Goal: Information Seeking & Learning: Learn about a topic

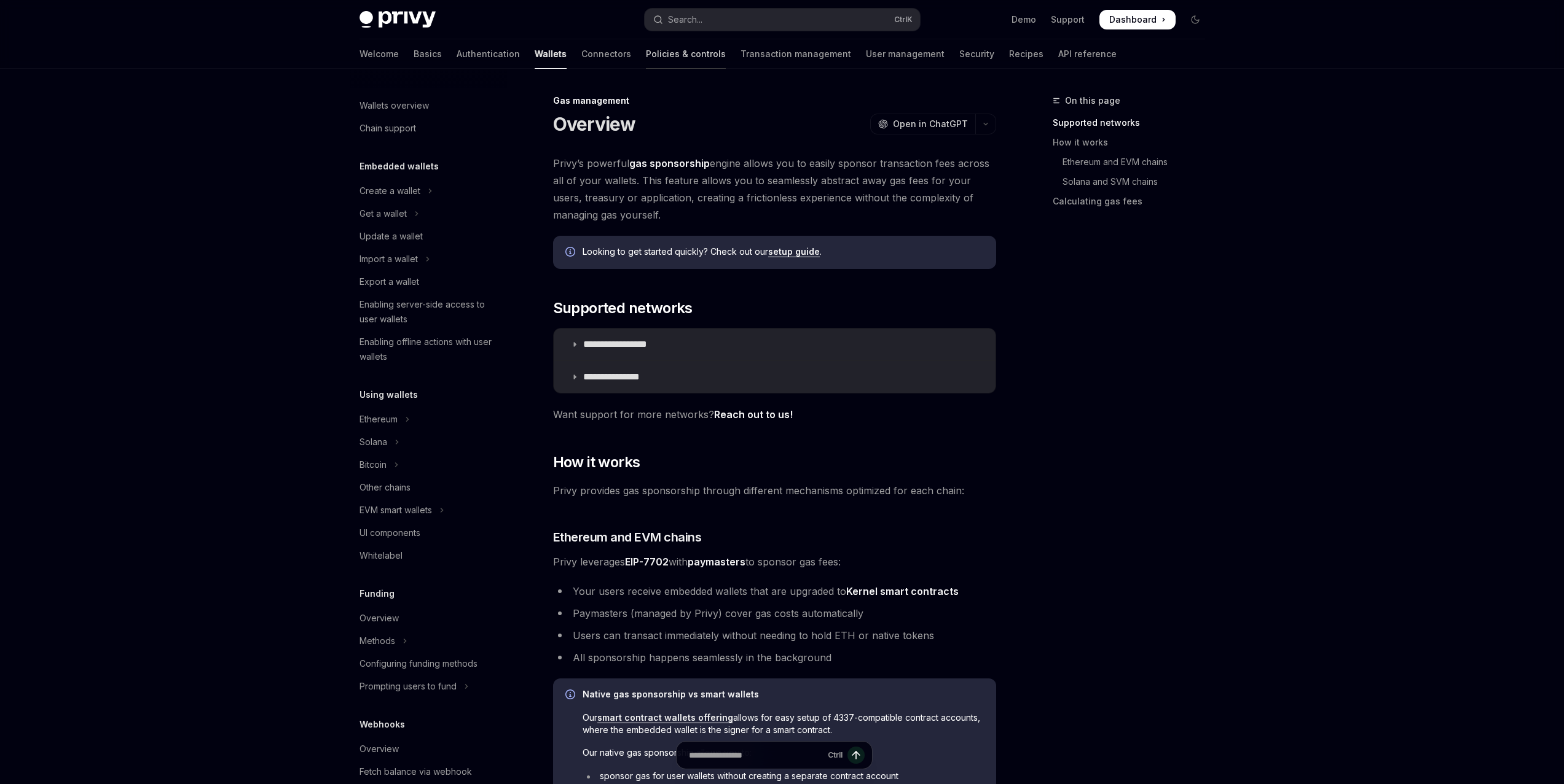
scroll to position [285, 0]
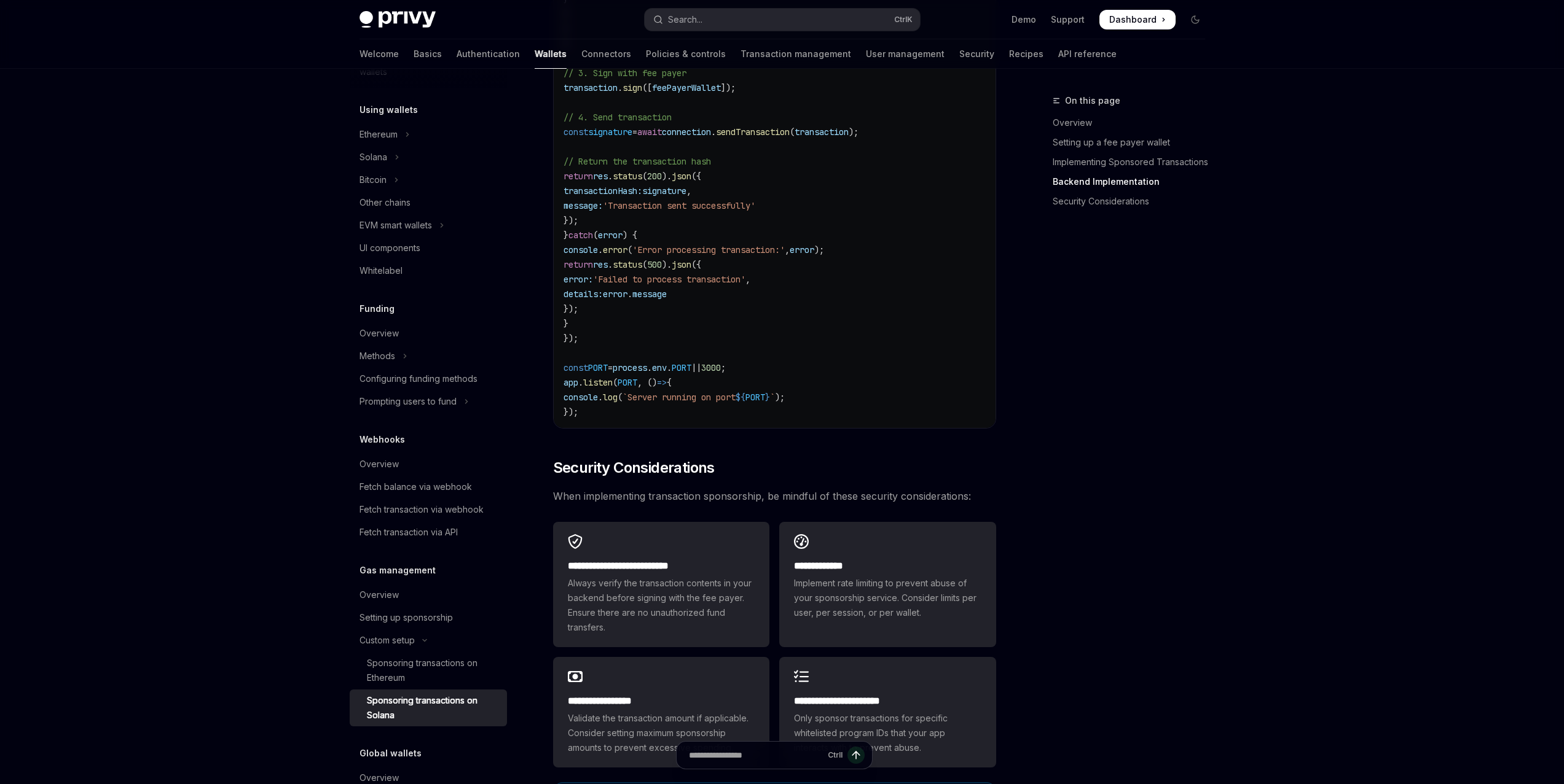
scroll to position [3071, 0]
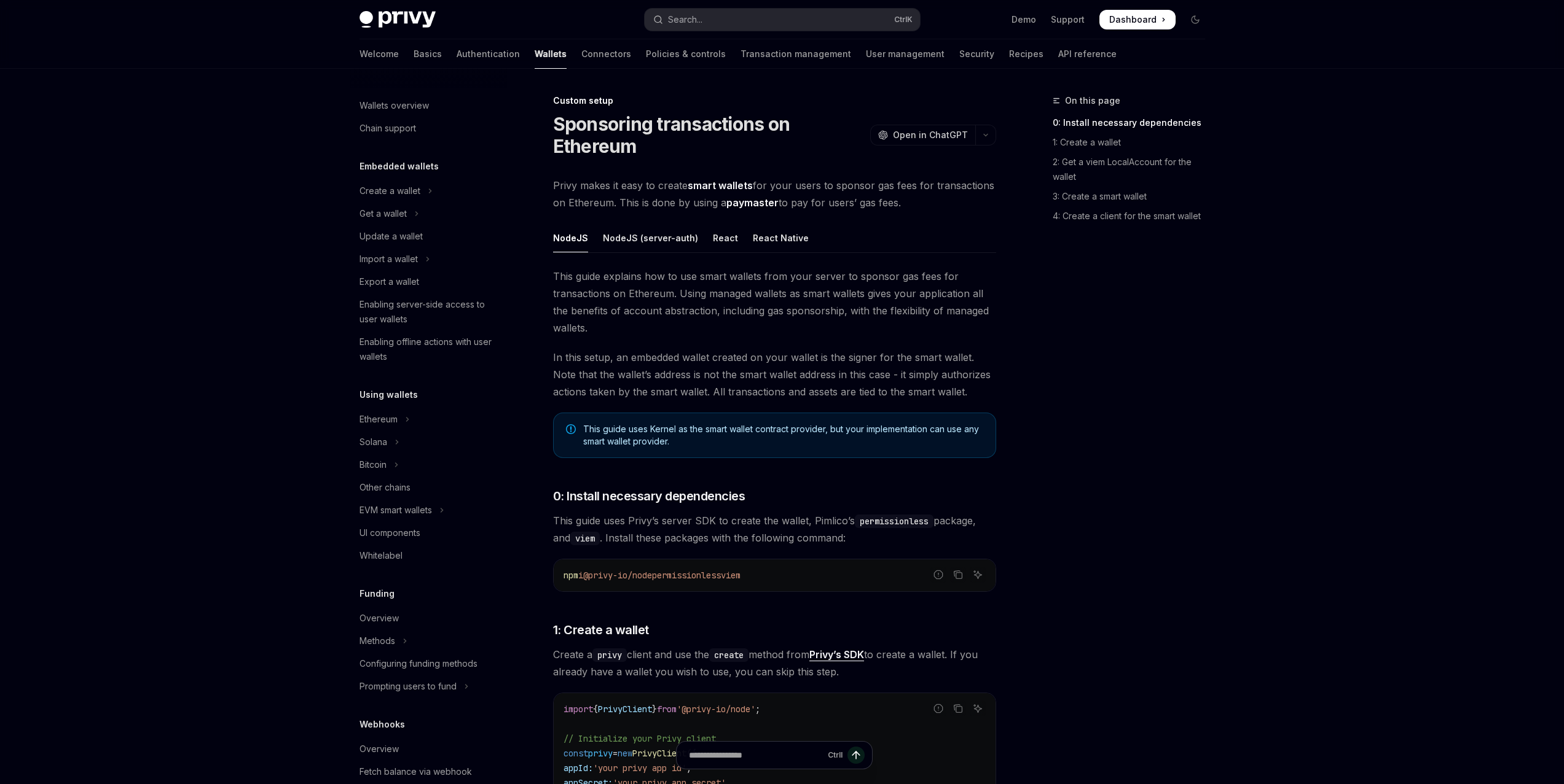
type textarea "*"
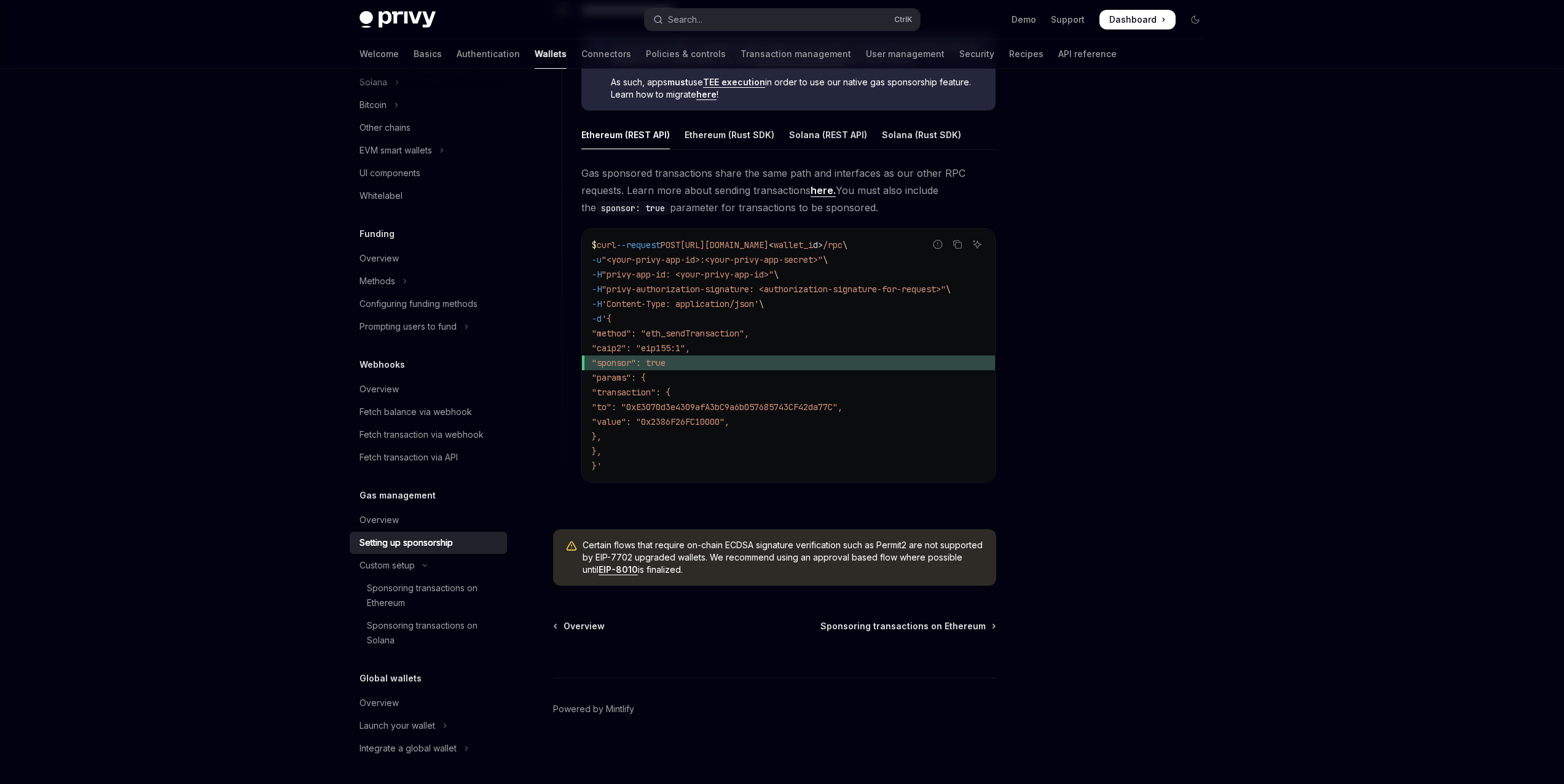
scroll to position [709, 0]
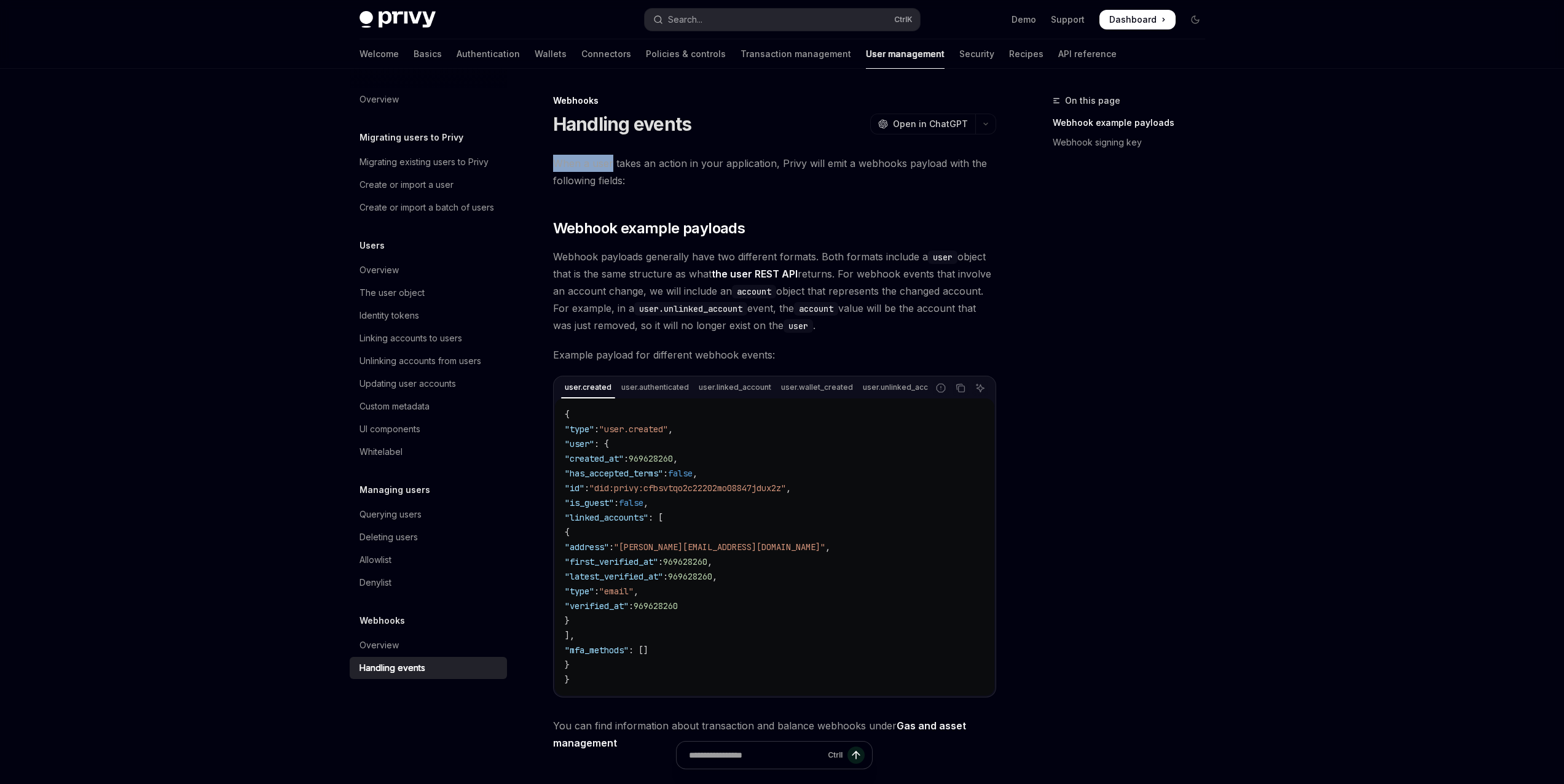
drag, startPoint x: 551, startPoint y: 159, endPoint x: 613, endPoint y: 170, distance: 63.0
click at [613, 170] on div "Webhooks Handling events OpenAI Open in ChatGPT OpenAI Open in ChatGPT When a u…" at bounding box center [659, 591] width 679 height 996
click at [760, 176] on span "When a user takes an action in your application, Privy will emit a webhooks pay…" at bounding box center [775, 172] width 443 height 34
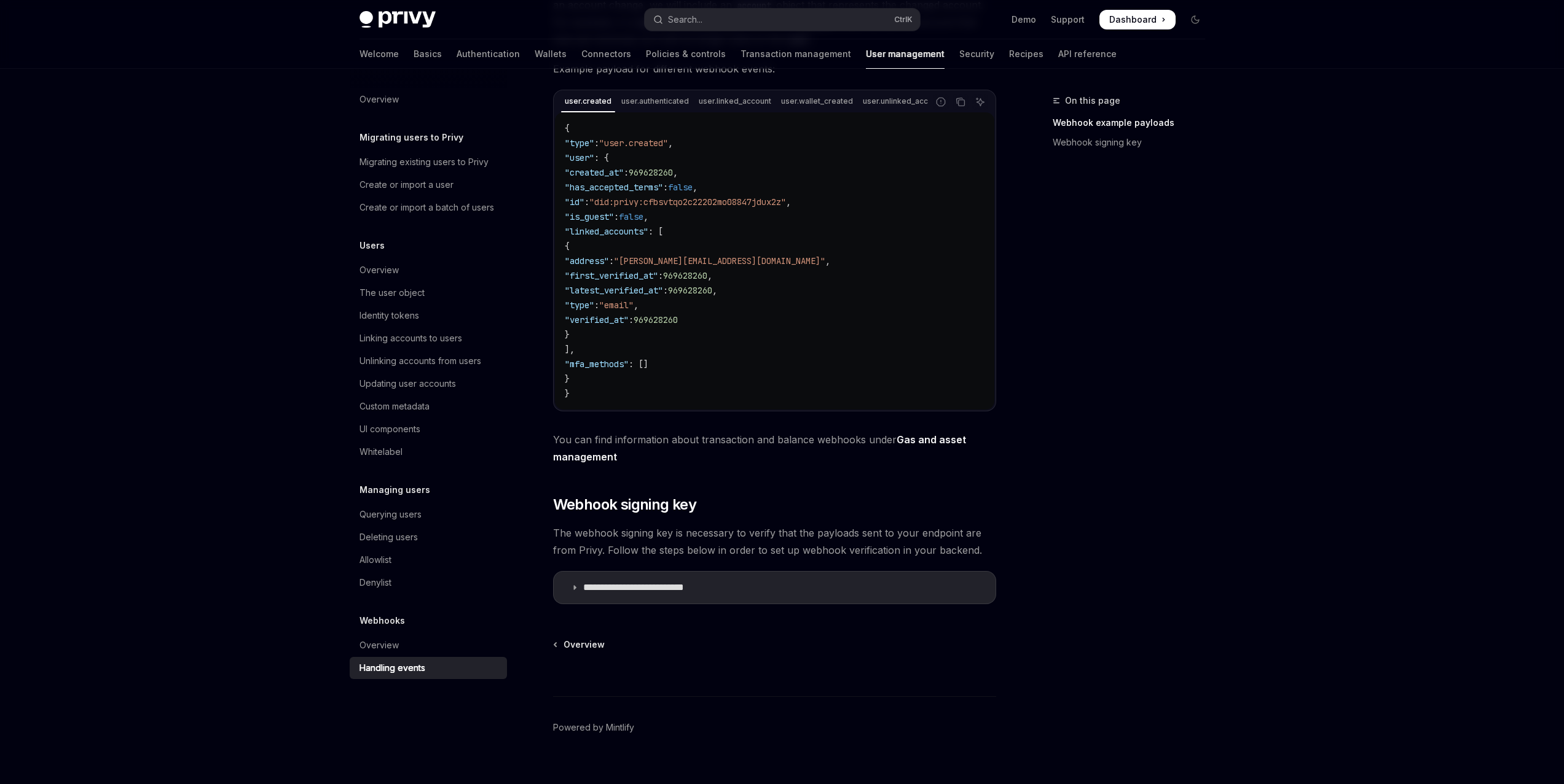
scroll to position [309, 0]
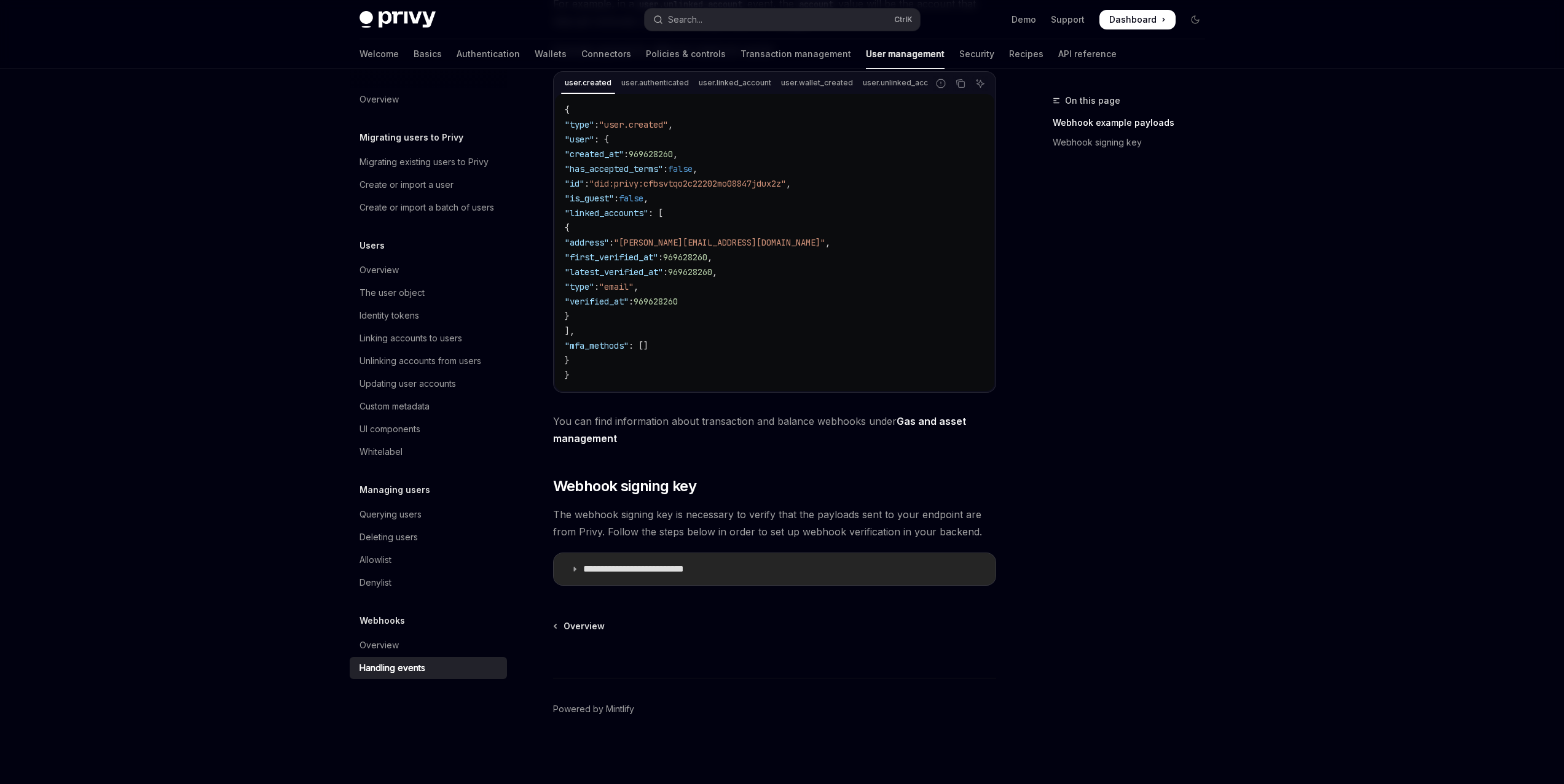
click at [587, 570] on p "**********" at bounding box center [651, 569] width 136 height 12
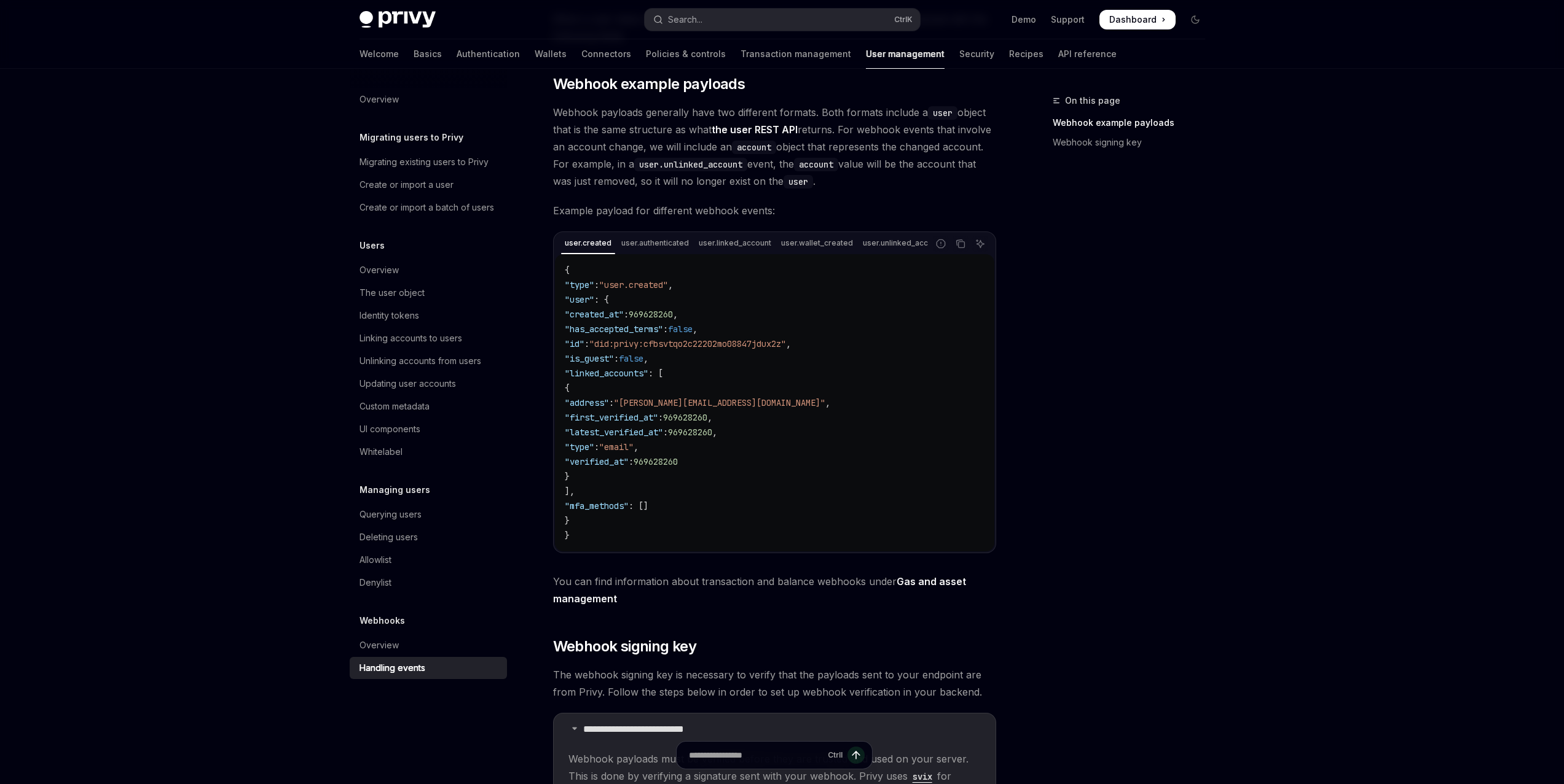
scroll to position [144, 0]
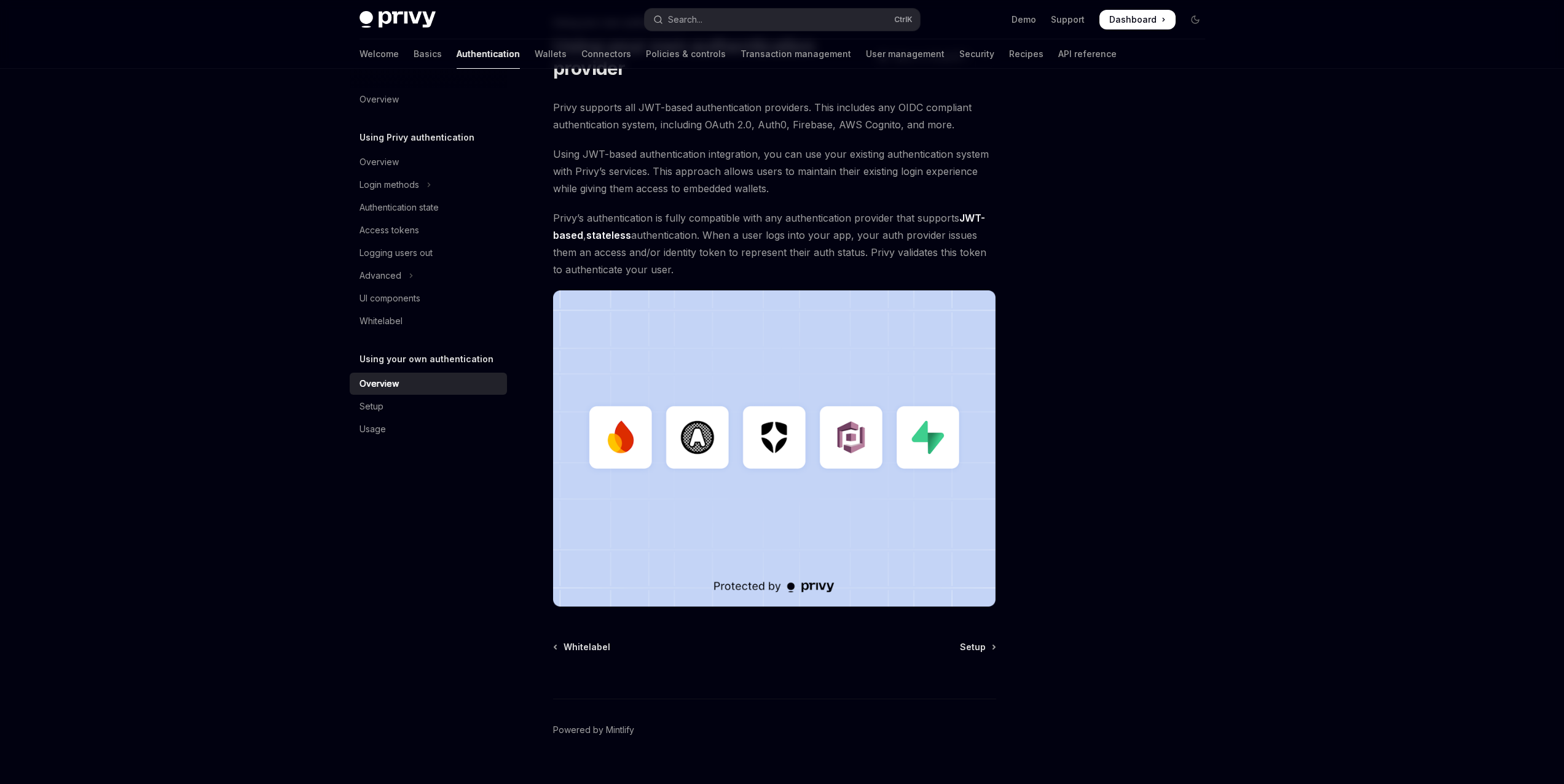
scroll to position [99, 0]
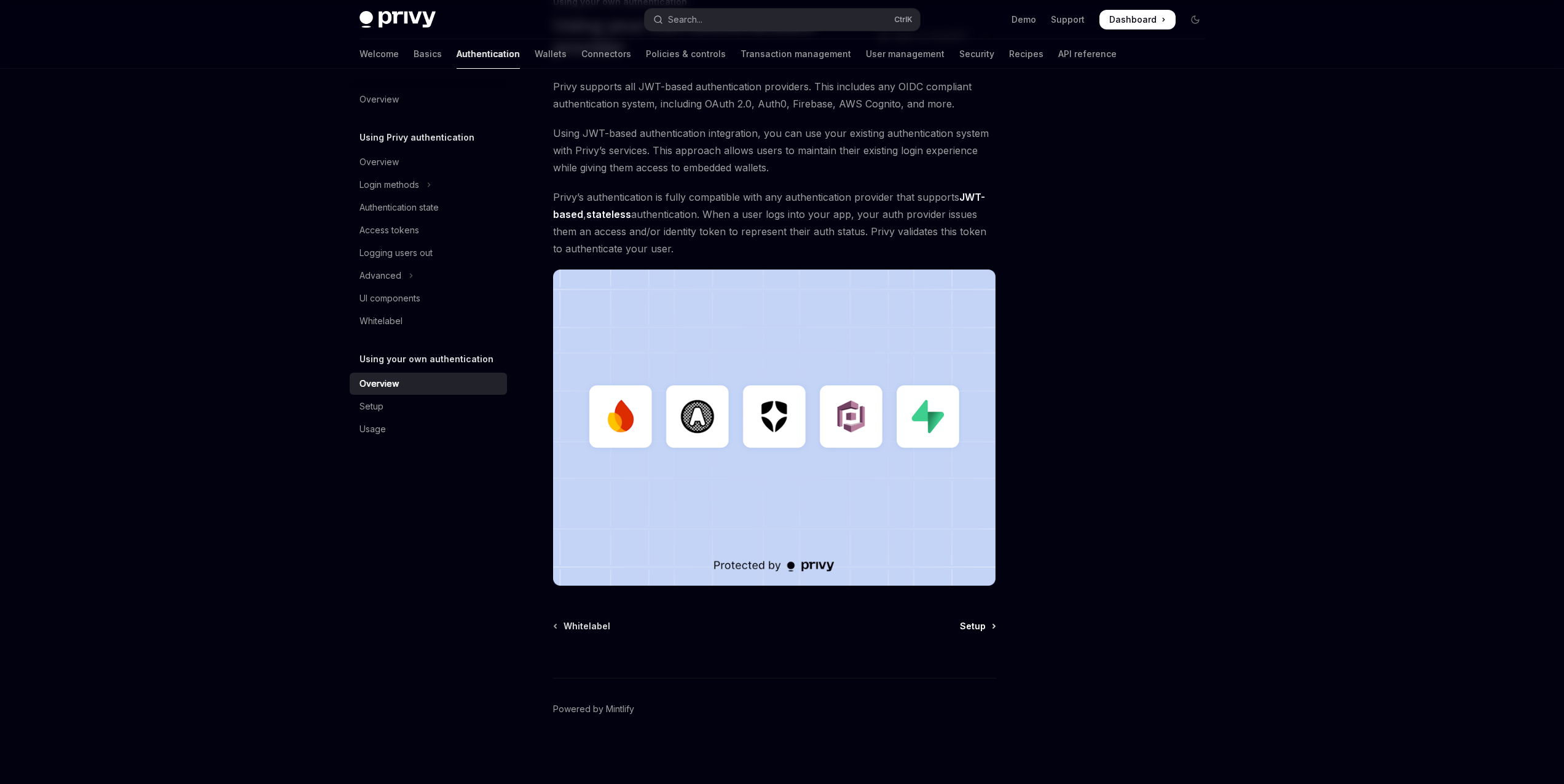
click at [976, 628] on span "Setup" at bounding box center [973, 626] width 26 height 12
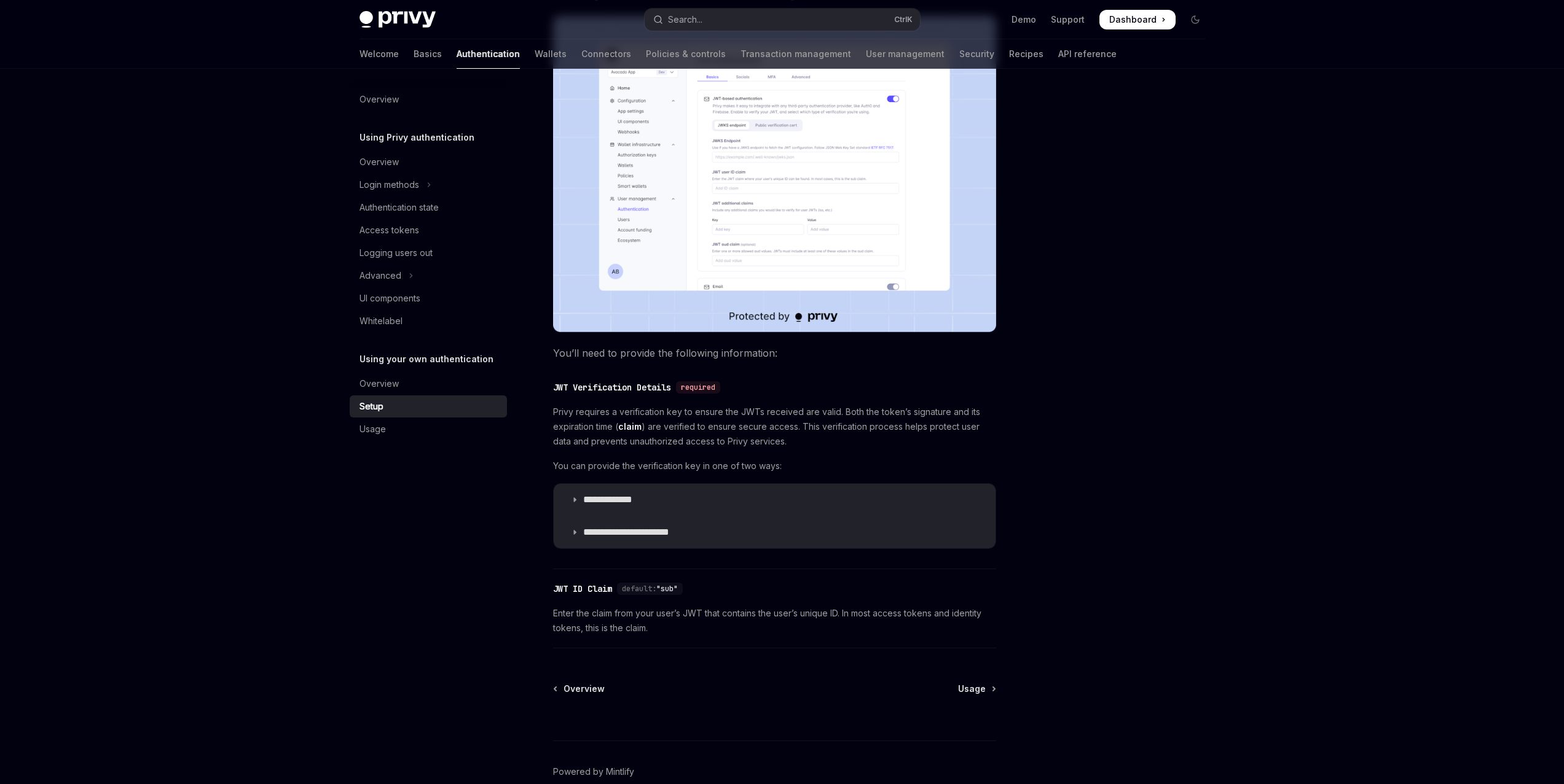
scroll to position [307, 0]
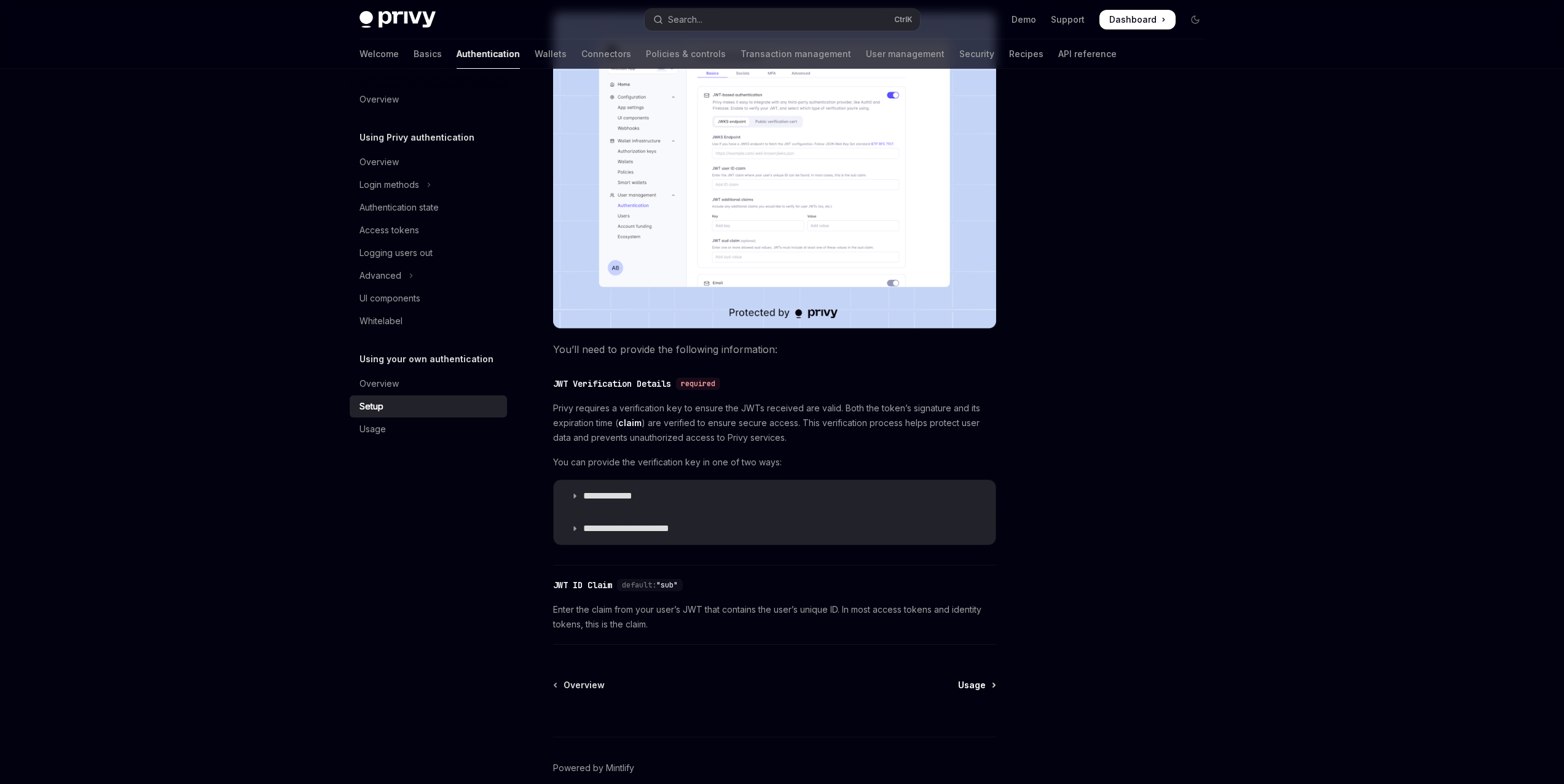
click at [971, 681] on span "Usage" at bounding box center [972, 686] width 27 height 12
type textarea "*"
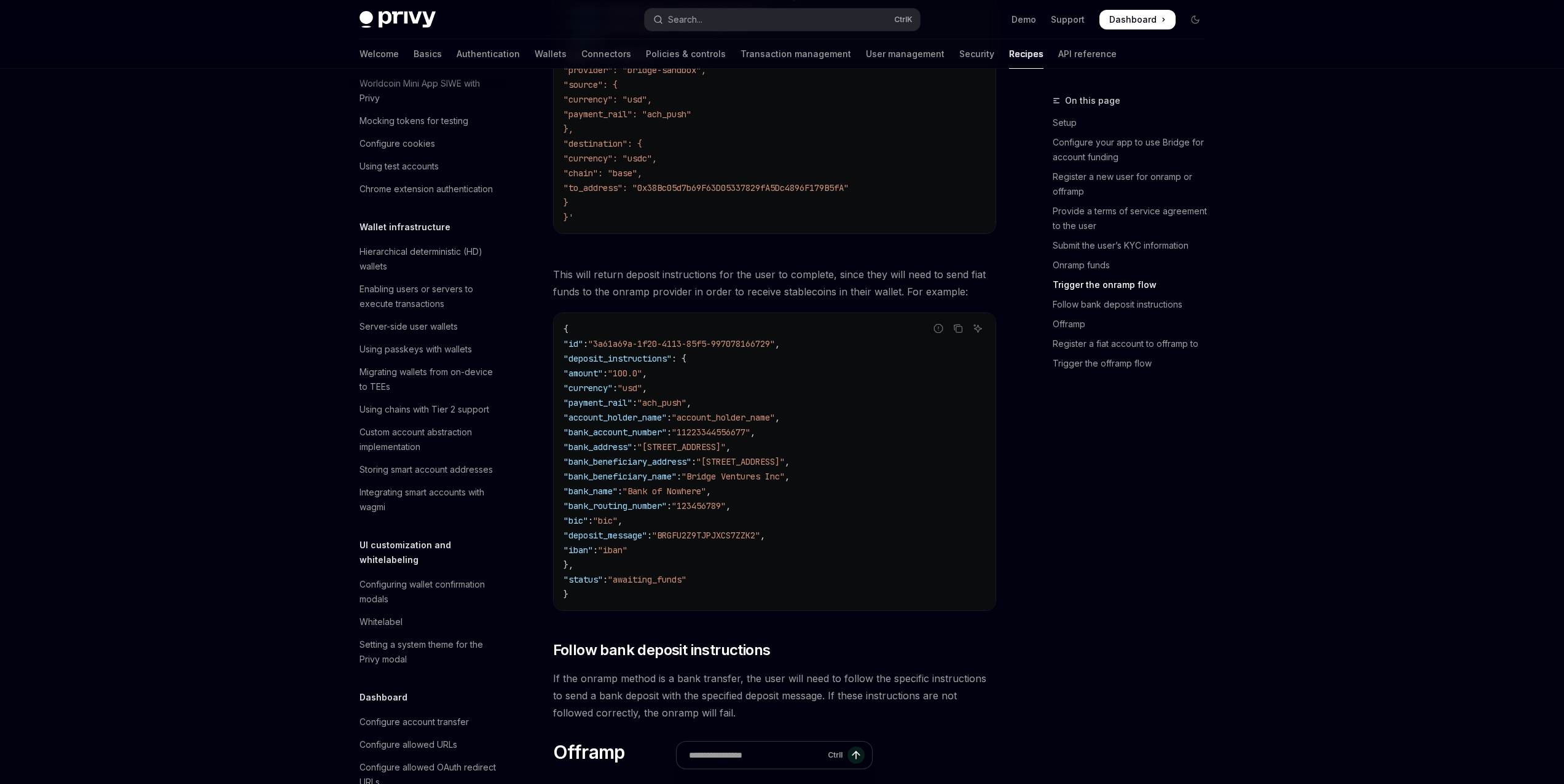
scroll to position [2641, 0]
